Goal: Transaction & Acquisition: Book appointment/travel/reservation

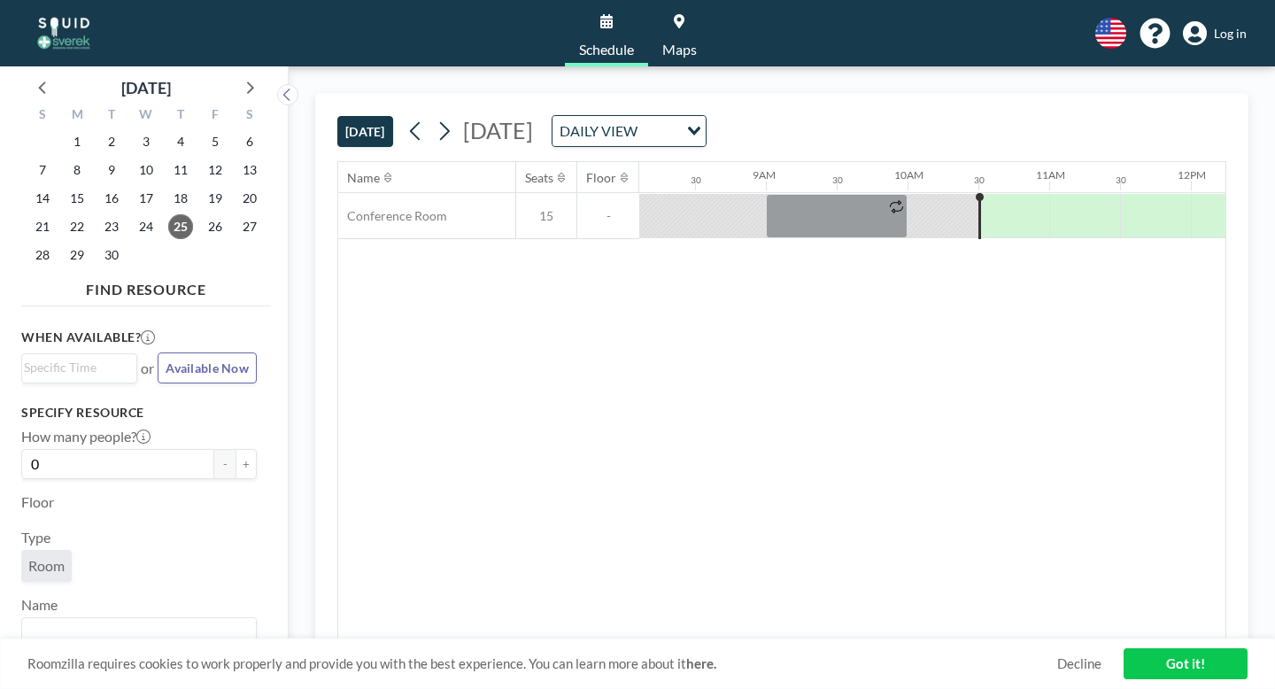
scroll to position [0, 1151]
click at [981, 194] on div at bounding box center [1014, 216] width 66 height 44
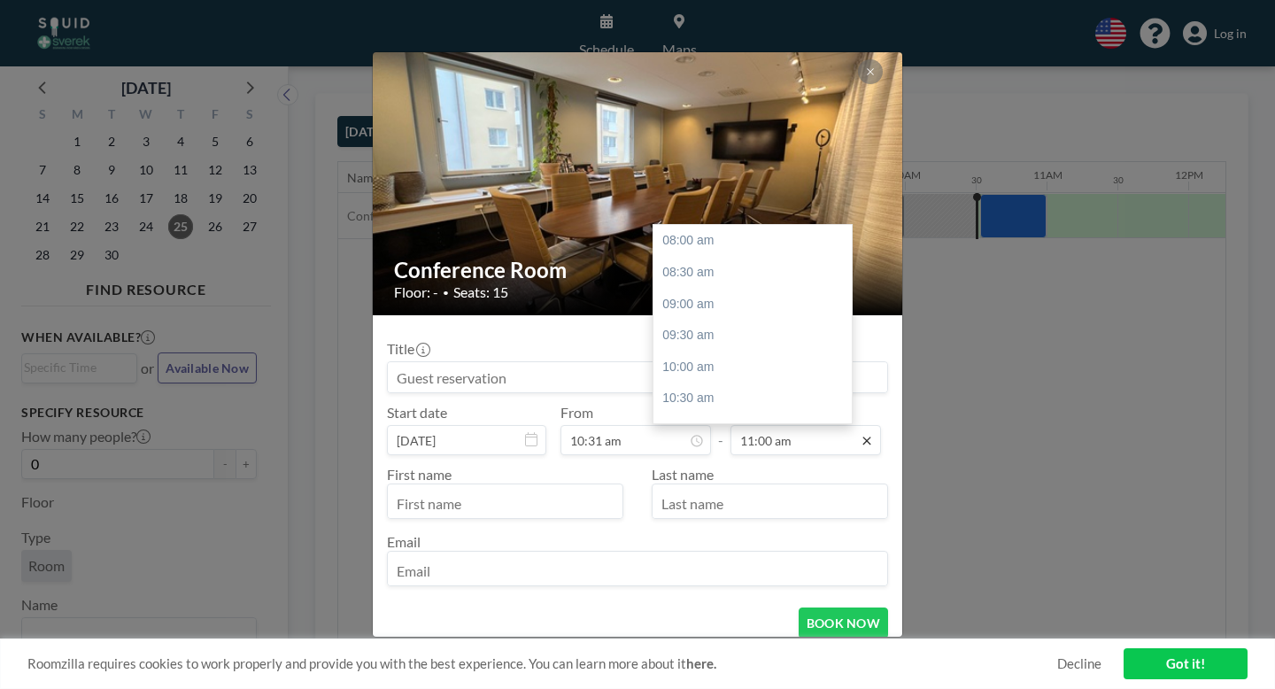
scroll to position [170, 0]
click at [712, 307] on div "12:00 pm" at bounding box center [753, 323] width 198 height 32
type input "12:00 pm"
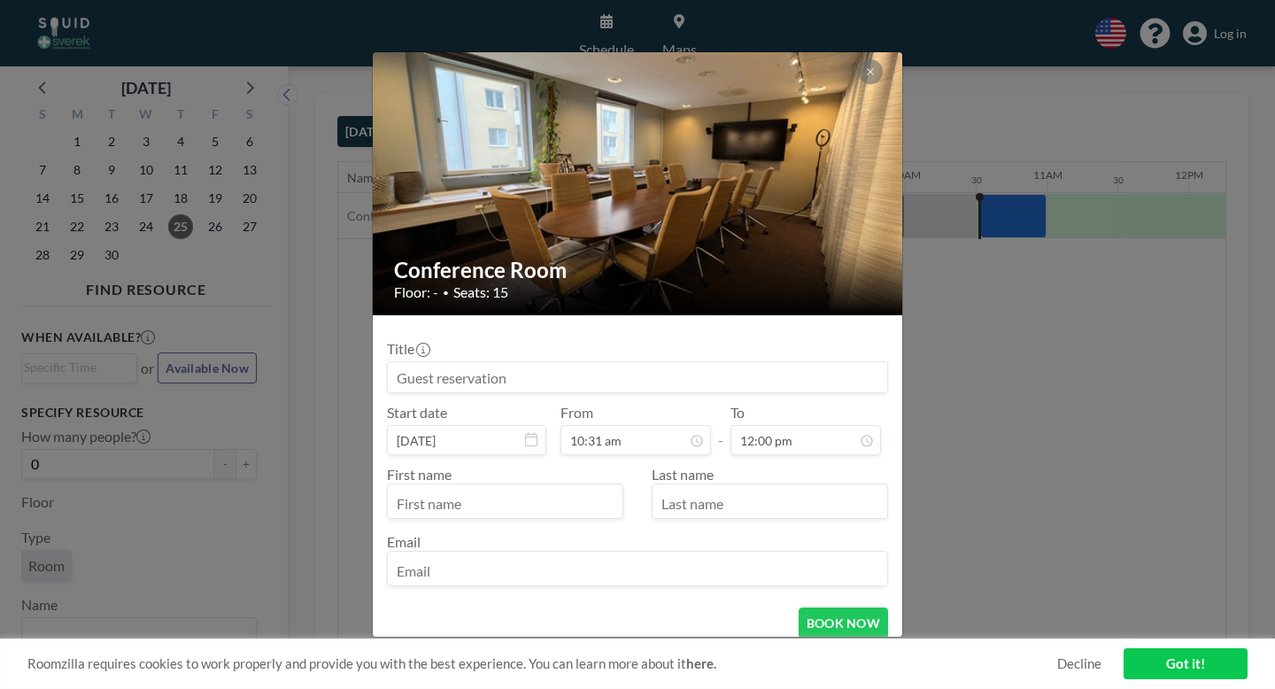
click at [579, 362] on input at bounding box center [638, 377] width 500 height 30
type input "[PERSON_NAME]"
click at [472, 488] on input "text" at bounding box center [505, 503] width 235 height 30
type input "[PERSON_NAME]"
click at [686, 488] on input "text" at bounding box center [770, 503] width 235 height 30
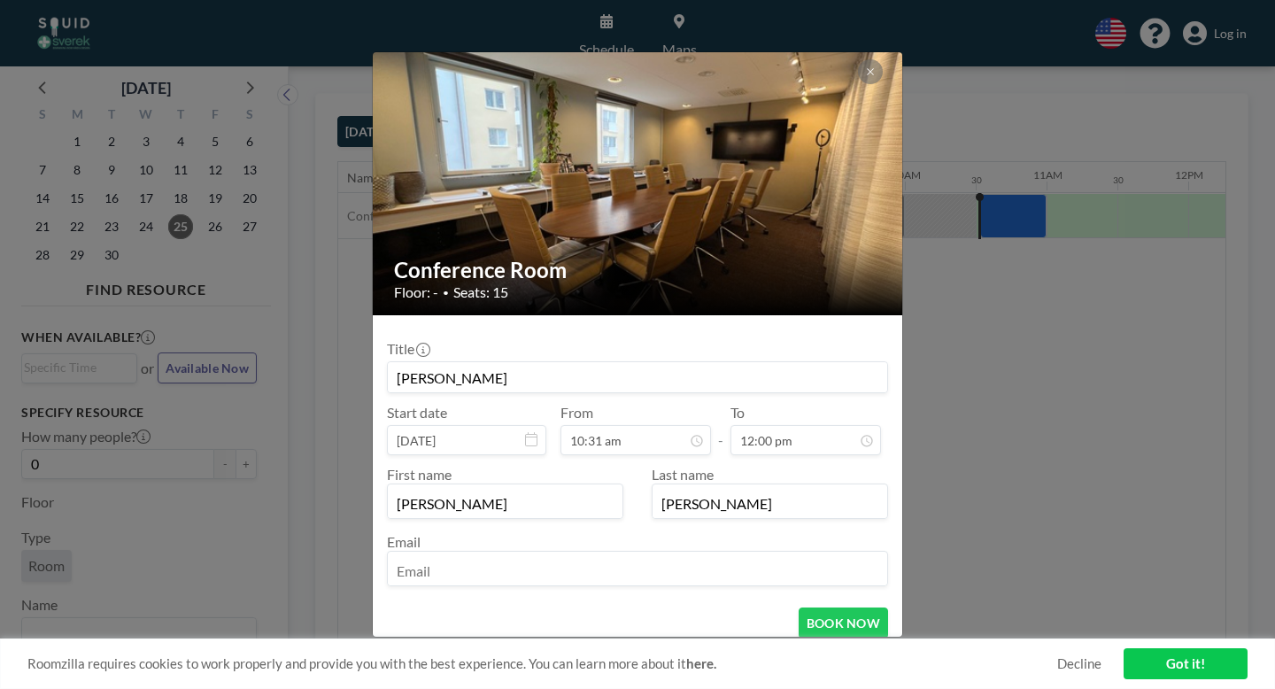
type input "[PERSON_NAME]"
click at [593, 555] on input "email" at bounding box center [638, 570] width 500 height 30
type input "[PERSON_NAME][EMAIL_ADDRESS][DOMAIN_NAME]"
click at [821, 608] on button "BOOK NOW" at bounding box center [843, 623] width 89 height 31
